Goal: Transaction & Acquisition: Purchase product/service

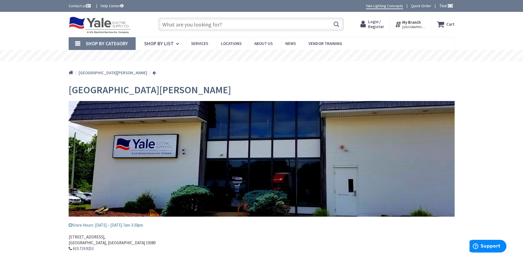
click at [236, 18] on input "text" at bounding box center [251, 24] width 186 height 14
paste input "20amp 600v fuse"
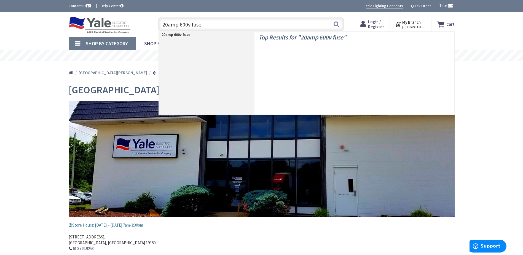
click at [177, 27] on input "20amp 600v fuse" at bounding box center [251, 24] width 186 height 14
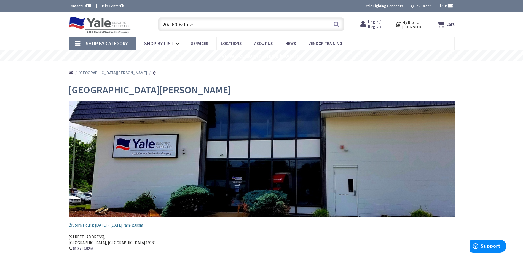
drag, startPoint x: 199, startPoint y: 26, endPoint x: 128, endPoint y: 23, distance: 71.1
click at [125, 23] on div "Toggle Nav 20a 600v fuse 20a 600v fuse Search Cart My Cart Close" at bounding box center [261, 24] width 394 height 18
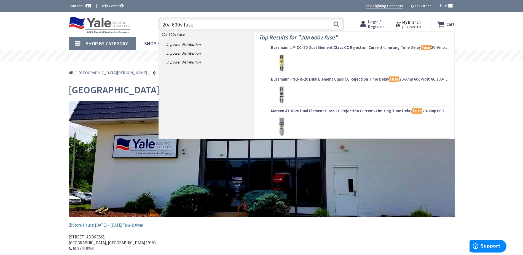
type input "20a 600v fuse"
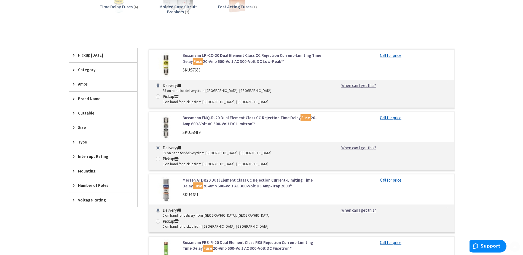
scroll to position [165, 0]
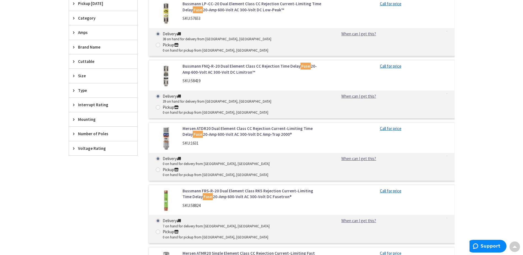
click at [93, 6] on span "Pickup [DATE]" at bounding box center [100, 4] width 45 height 6
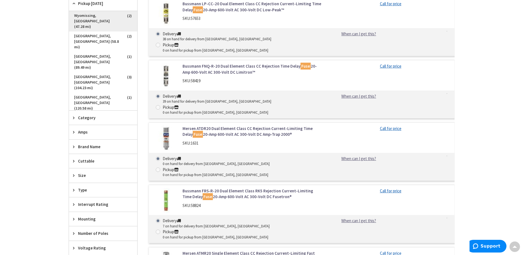
click at [106, 17] on span "Wyomissing, [GEOGRAPHIC_DATA] (47.28 mi)" at bounding box center [103, 21] width 68 height 20
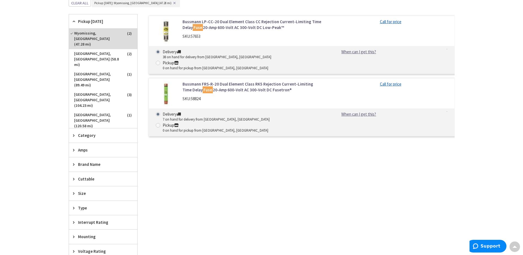
scroll to position [143, 0]
